Goal: Task Accomplishment & Management: Use online tool/utility

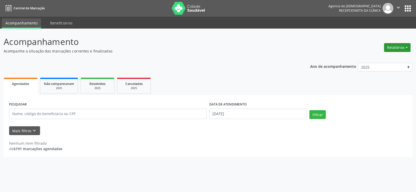
click at [396, 51] on button "Relatórios" at bounding box center [397, 47] width 27 height 9
click at [370, 62] on link "Agendamentos" at bounding box center [383, 58] width 56 height 7
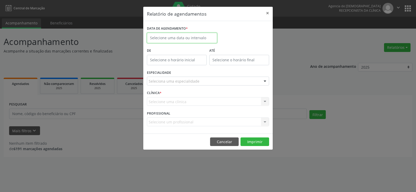
click at [189, 41] on input "text" at bounding box center [182, 38] width 70 height 10
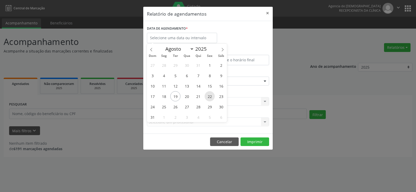
click at [207, 93] on span "22" at bounding box center [210, 96] width 10 height 10
type input "[DATE]"
click at [207, 93] on span "22" at bounding box center [210, 96] width 10 height 10
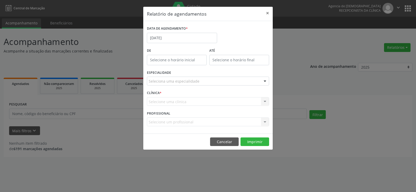
click at [209, 80] on div "Seleciona uma especialidade" at bounding box center [208, 81] width 122 height 9
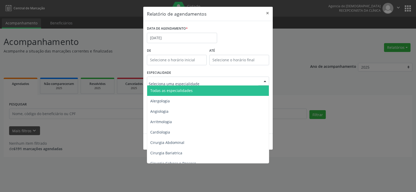
click at [209, 90] on span "Todas as especialidades" at bounding box center [208, 91] width 122 height 10
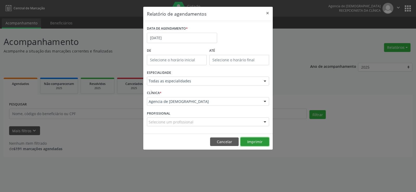
click at [257, 140] on button "Imprimir" at bounding box center [254, 141] width 29 height 9
